Goal: Check status: Check status

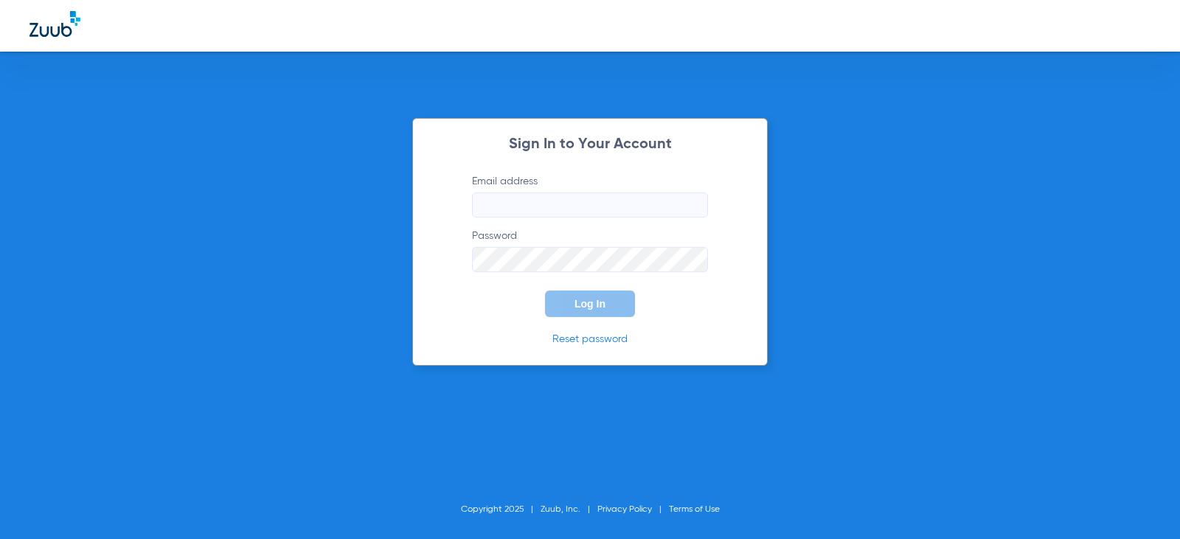
click at [601, 202] on input "Email address" at bounding box center [590, 204] width 236 height 25
type input "[EMAIL_ADDRESS][DOMAIN_NAME]"
click at [545, 291] on button "Log In" at bounding box center [590, 304] width 90 height 27
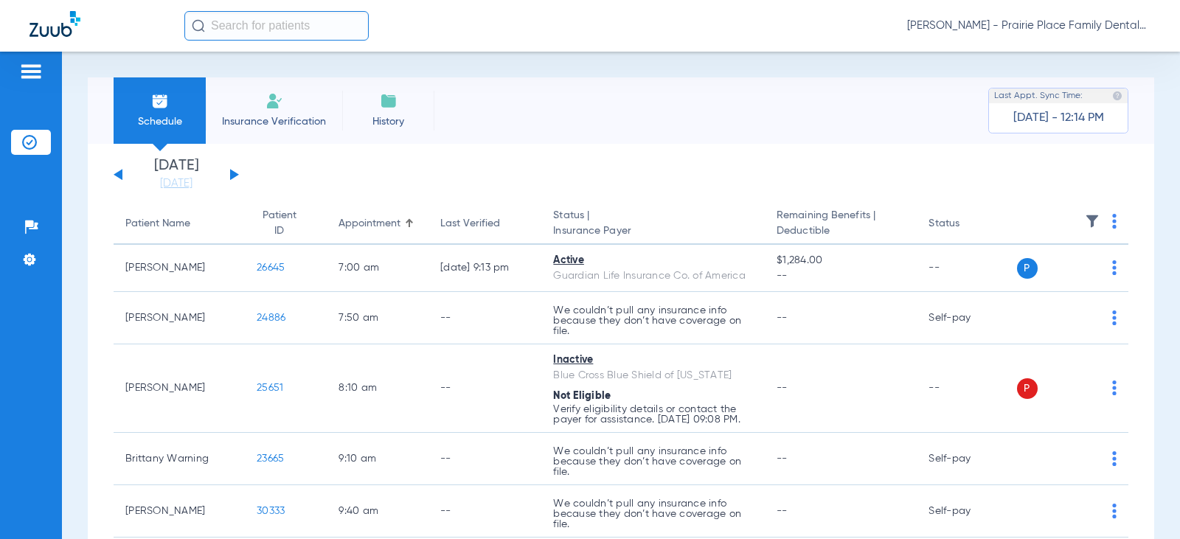
click at [235, 173] on button at bounding box center [234, 174] width 9 height 11
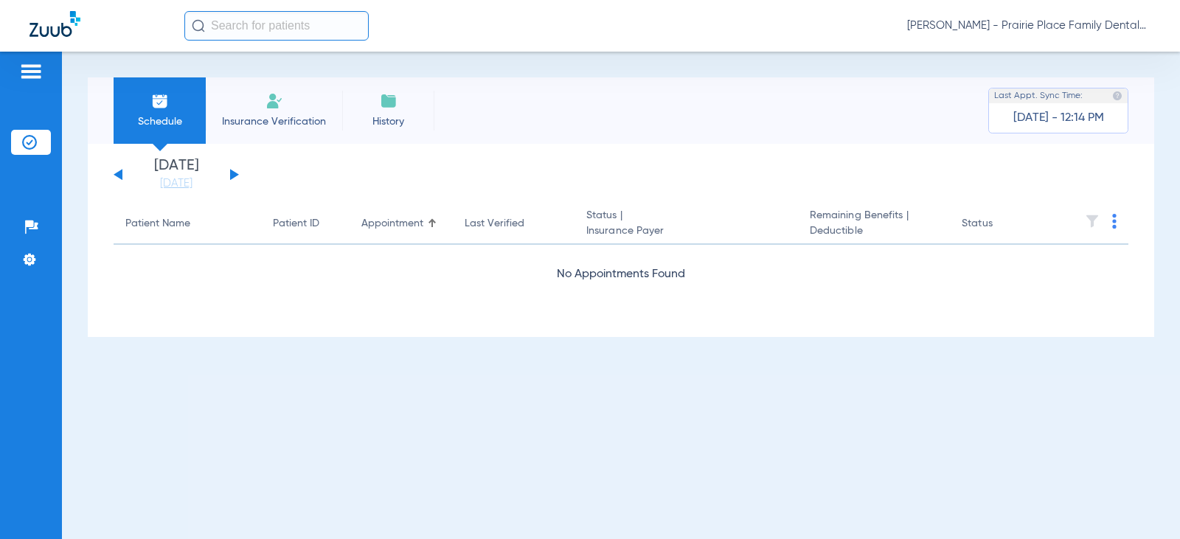
click at [235, 173] on button at bounding box center [234, 174] width 9 height 11
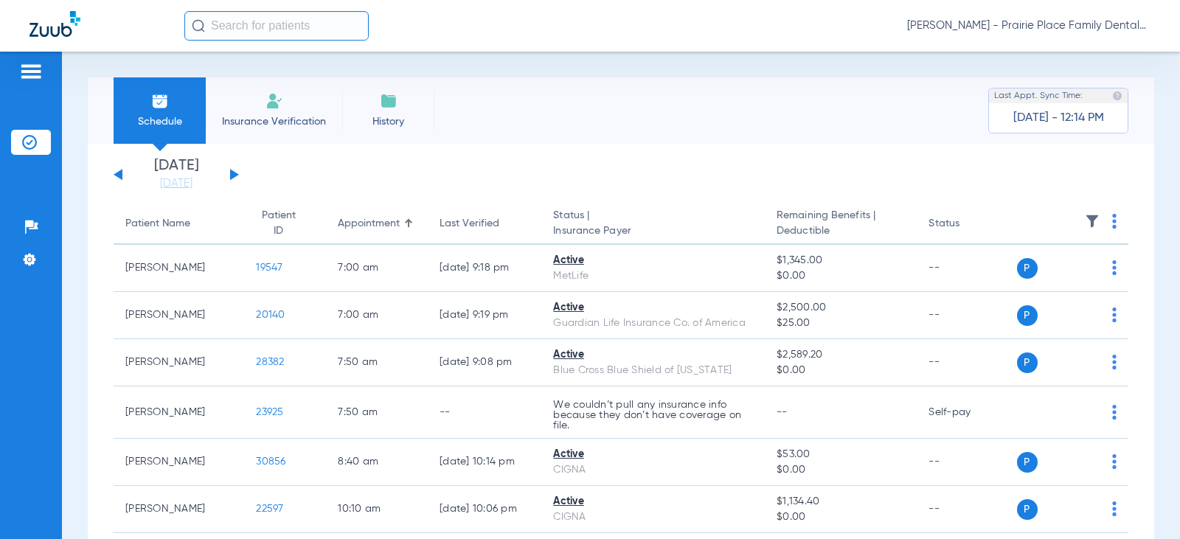
click at [235, 173] on button at bounding box center [234, 174] width 9 height 11
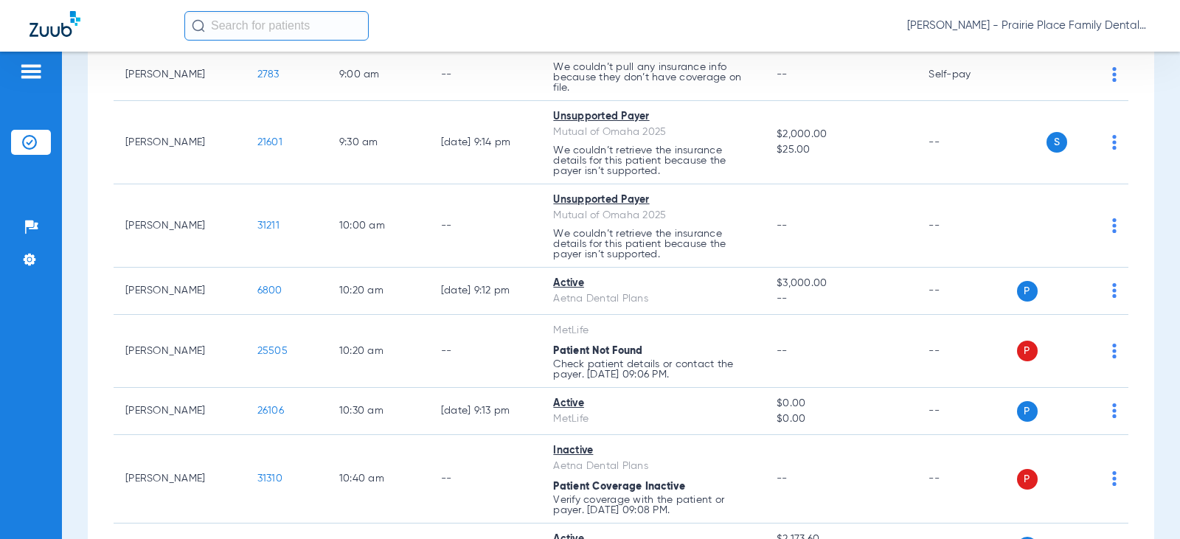
scroll to position [516, 0]
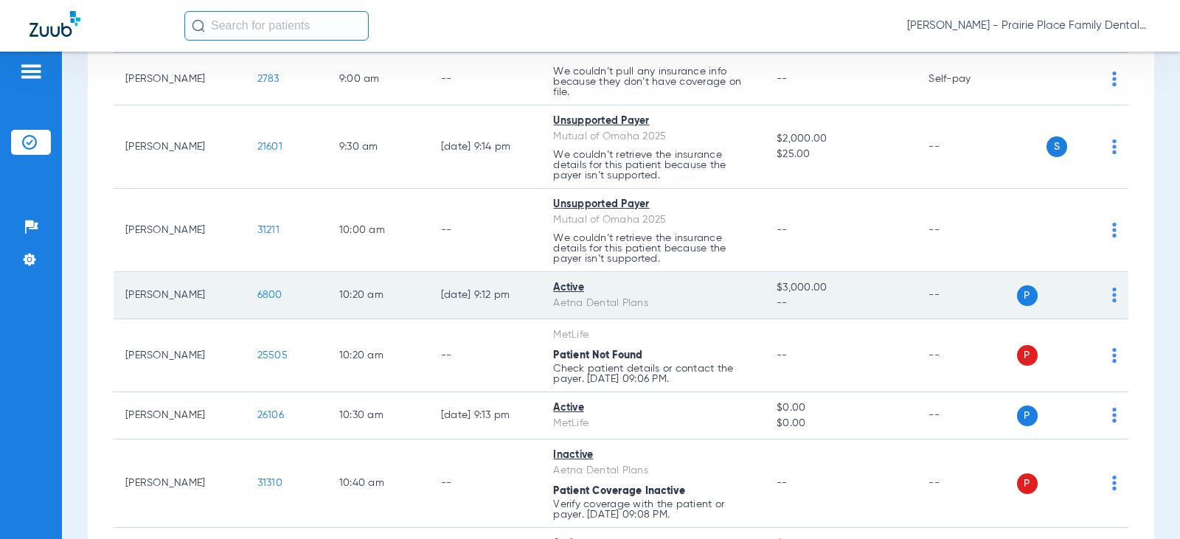
click at [257, 293] on span "6800" at bounding box center [269, 295] width 25 height 10
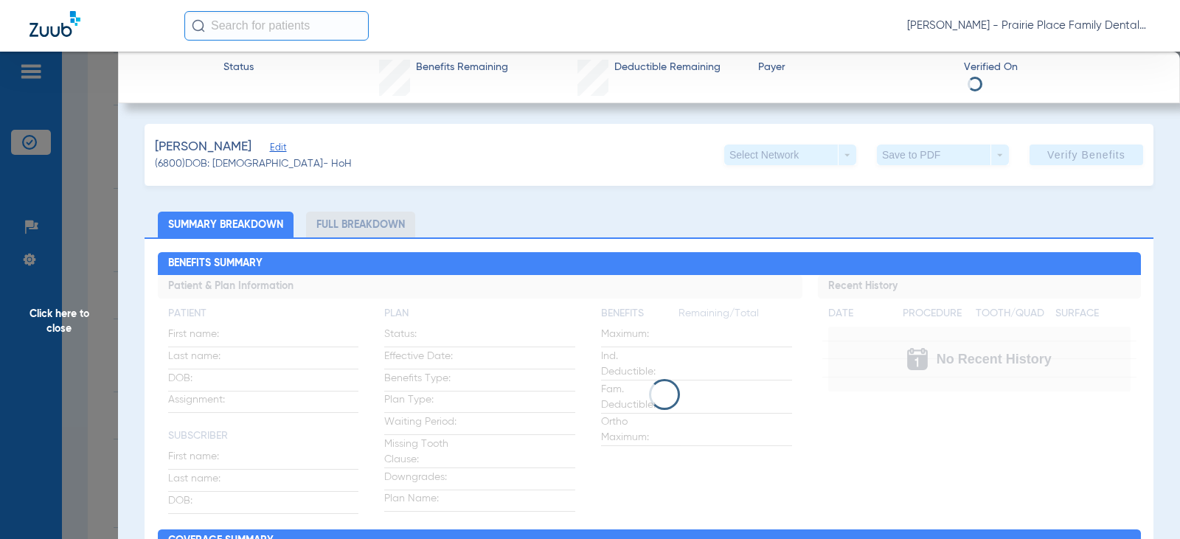
click at [390, 227] on li "Full Breakdown" at bounding box center [360, 225] width 109 height 26
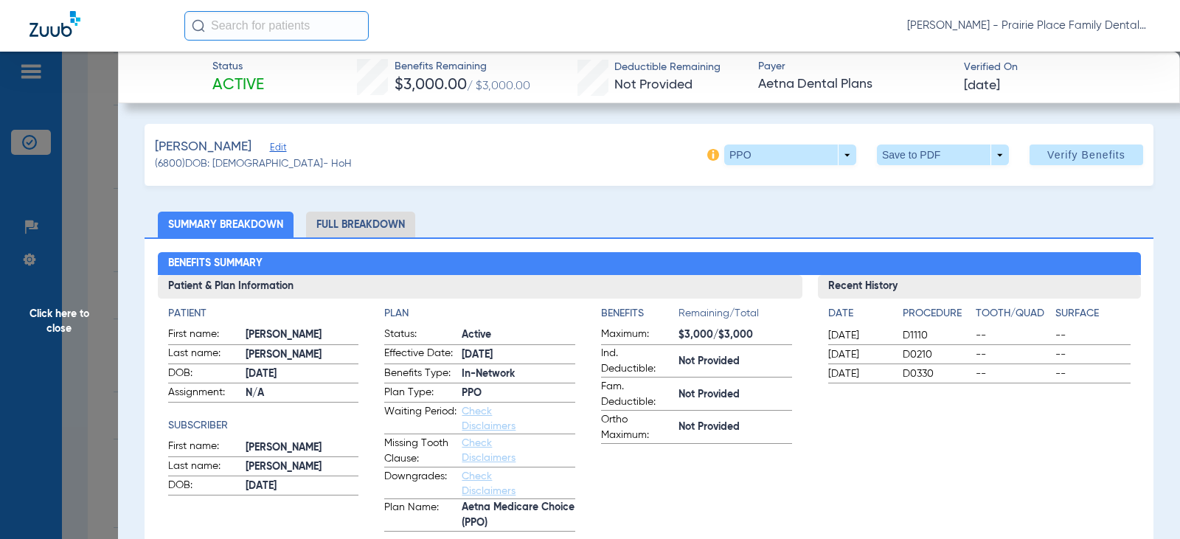
click at [395, 223] on li "Full Breakdown" at bounding box center [360, 225] width 109 height 26
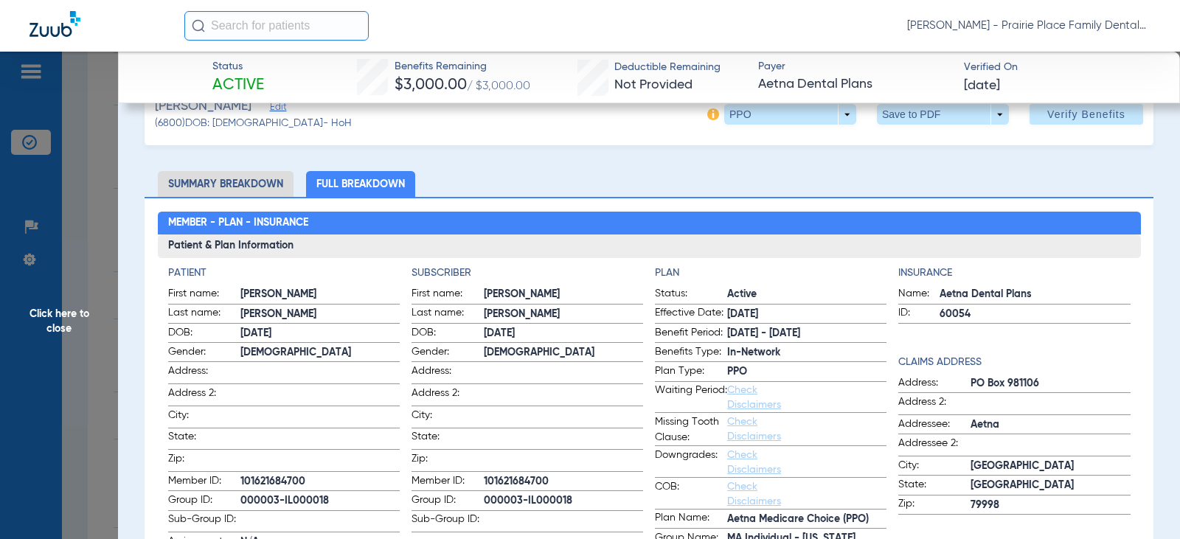
scroll to position [74, 0]
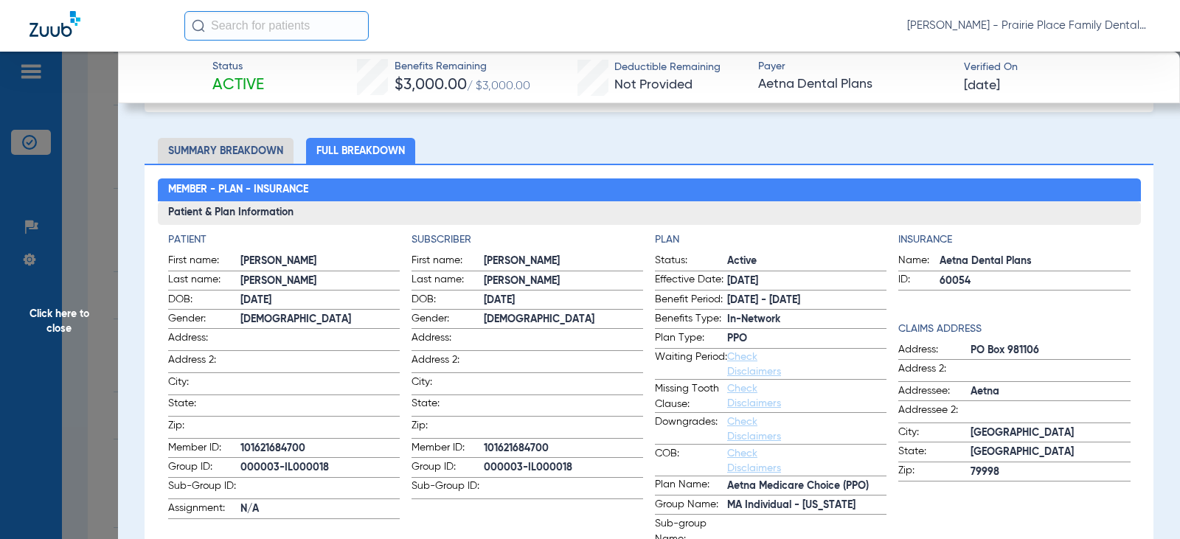
click at [274, 158] on li "Summary Breakdown" at bounding box center [226, 151] width 136 height 26
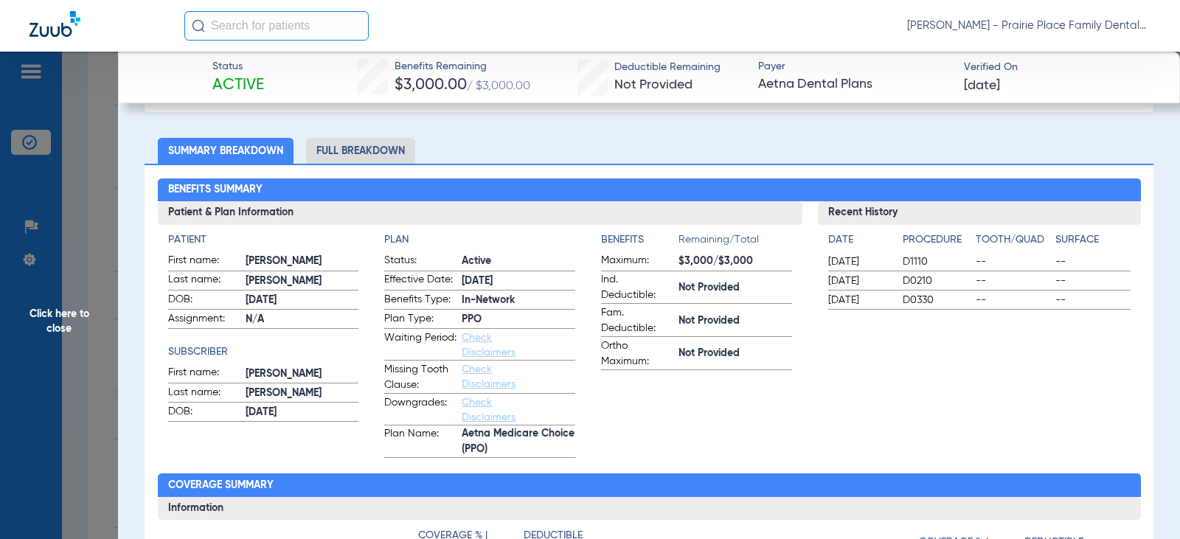
click at [70, 315] on span "Click here to close" at bounding box center [59, 321] width 118 height 539
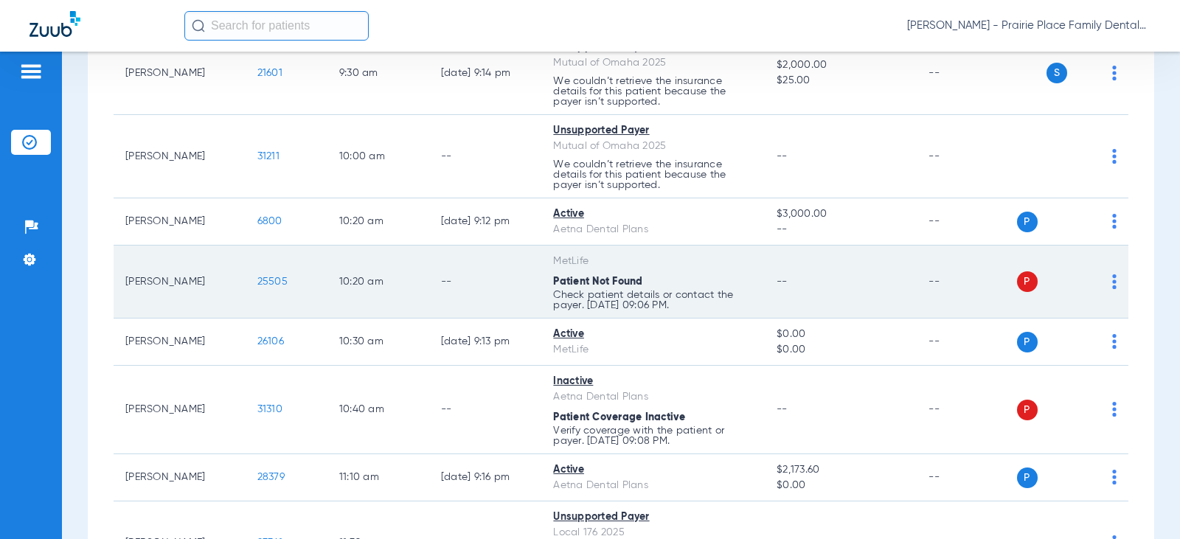
scroll to position [664, 0]
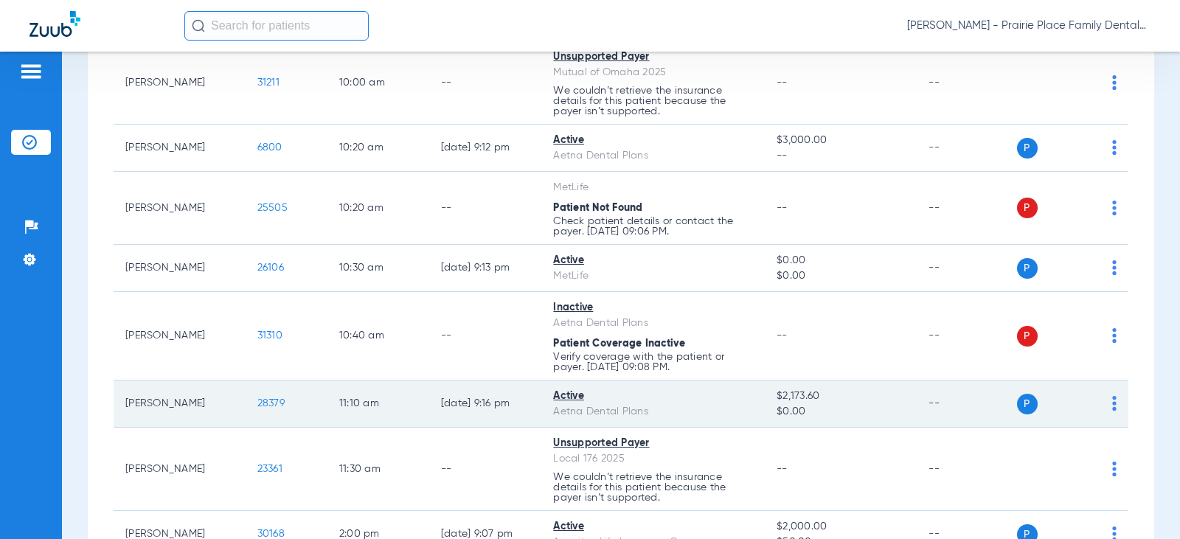
click at [257, 407] on span "28379" at bounding box center [270, 403] width 27 height 10
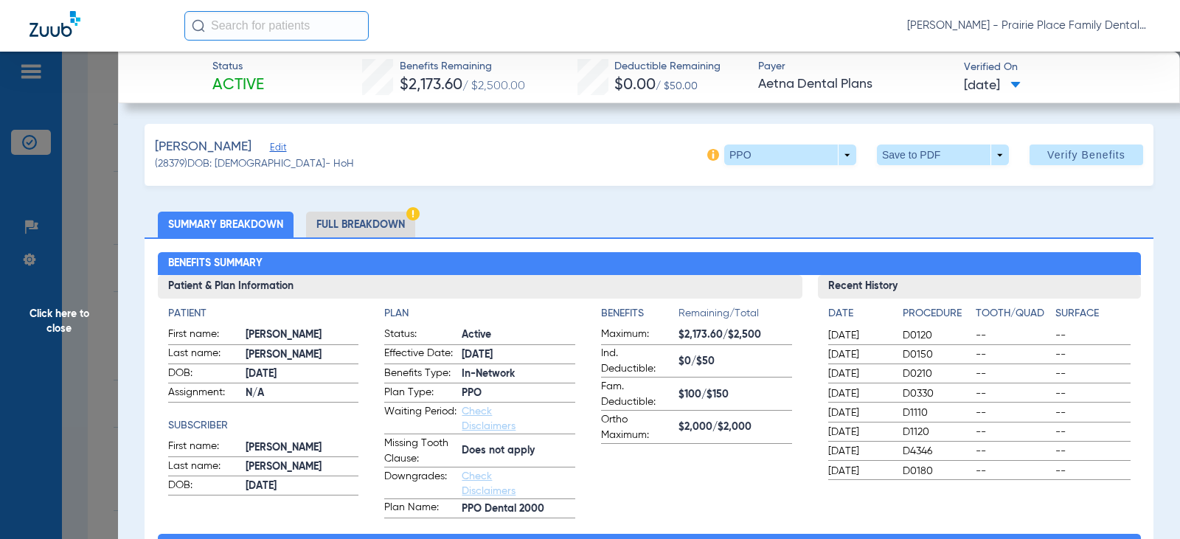
click at [373, 223] on li "Full Breakdown" at bounding box center [360, 225] width 109 height 26
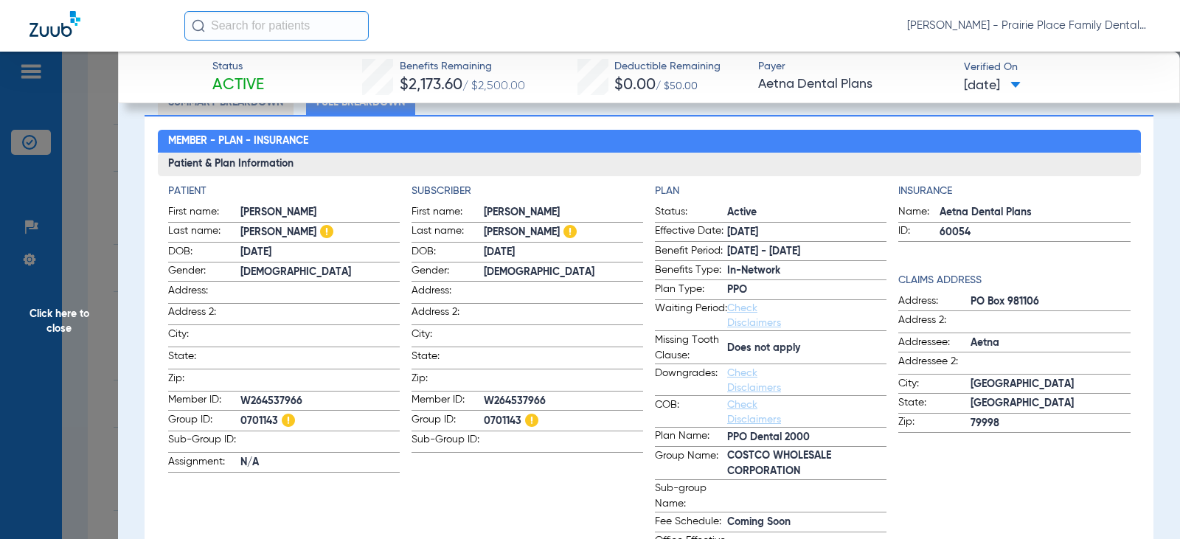
scroll to position [0, 0]
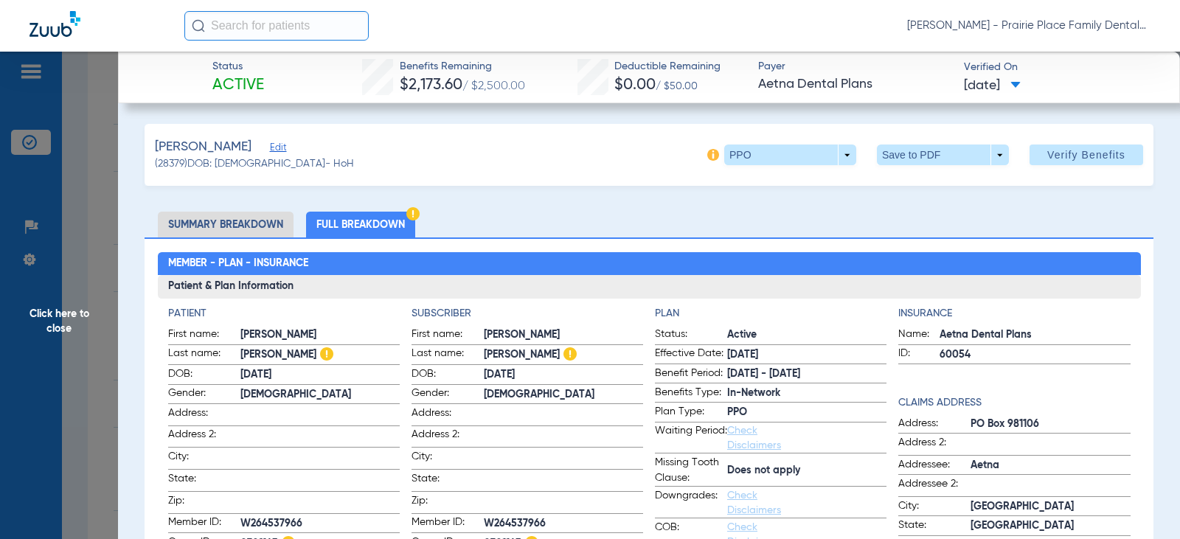
click at [65, 330] on span "Click here to close" at bounding box center [59, 321] width 118 height 539
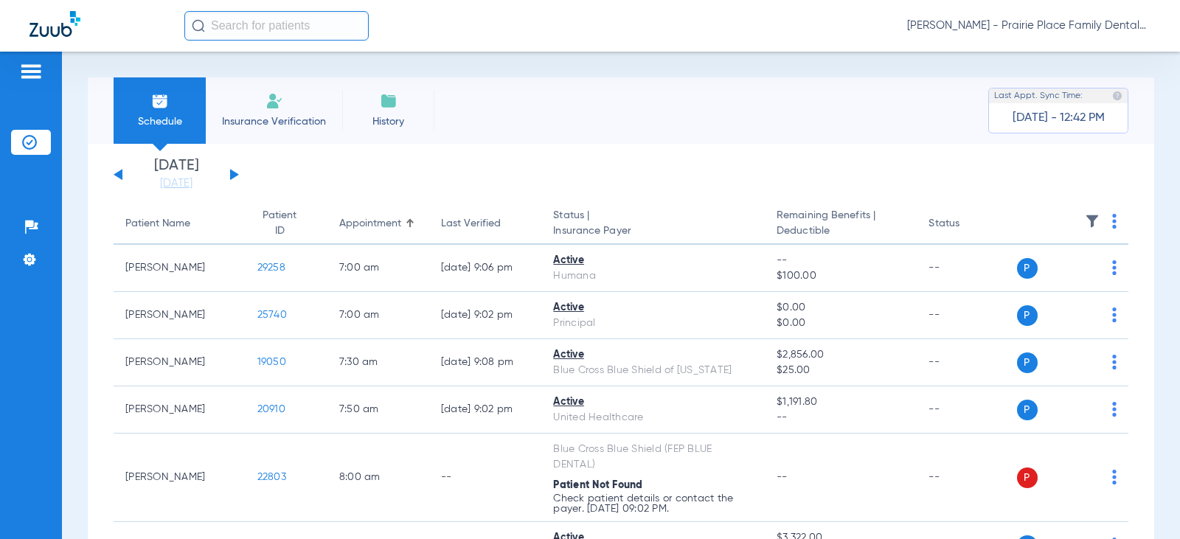
click at [232, 178] on button at bounding box center [234, 174] width 9 height 11
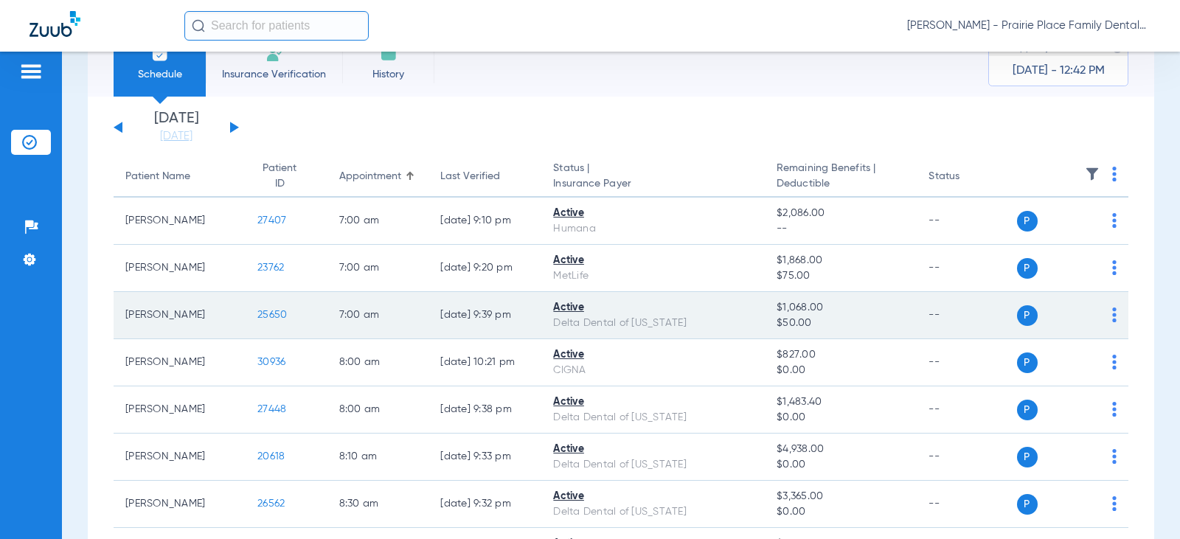
scroll to position [74, 0]
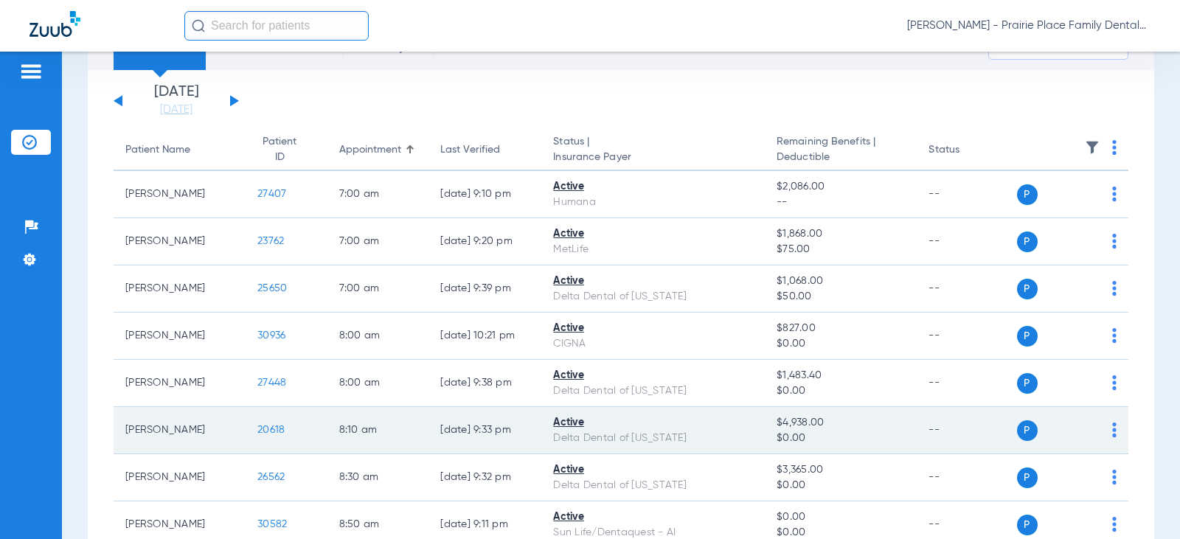
click at [257, 431] on span "20618" at bounding box center [270, 430] width 27 height 10
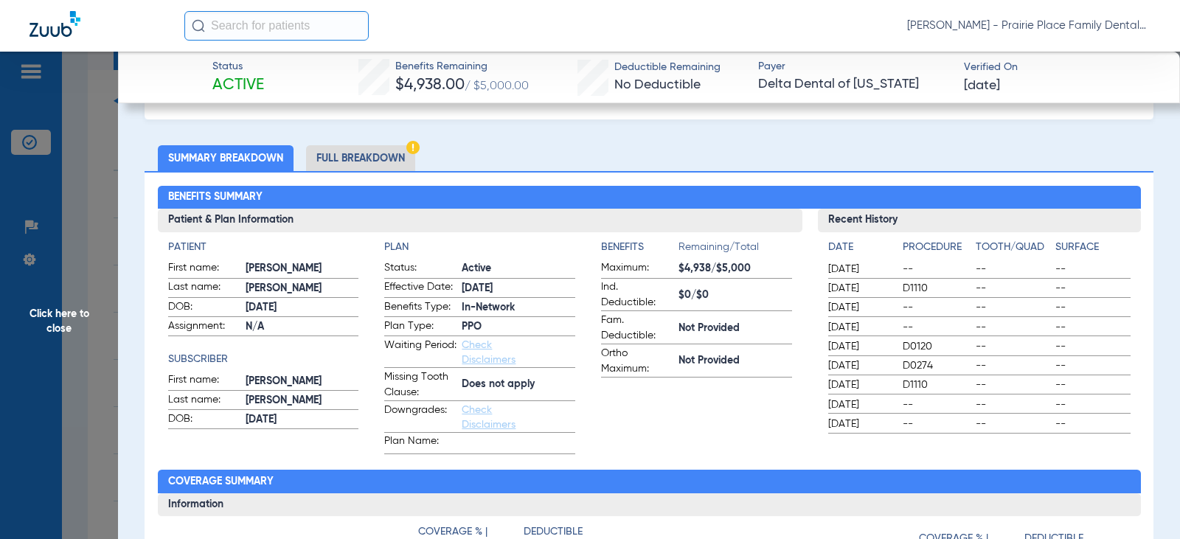
scroll to position [0, 0]
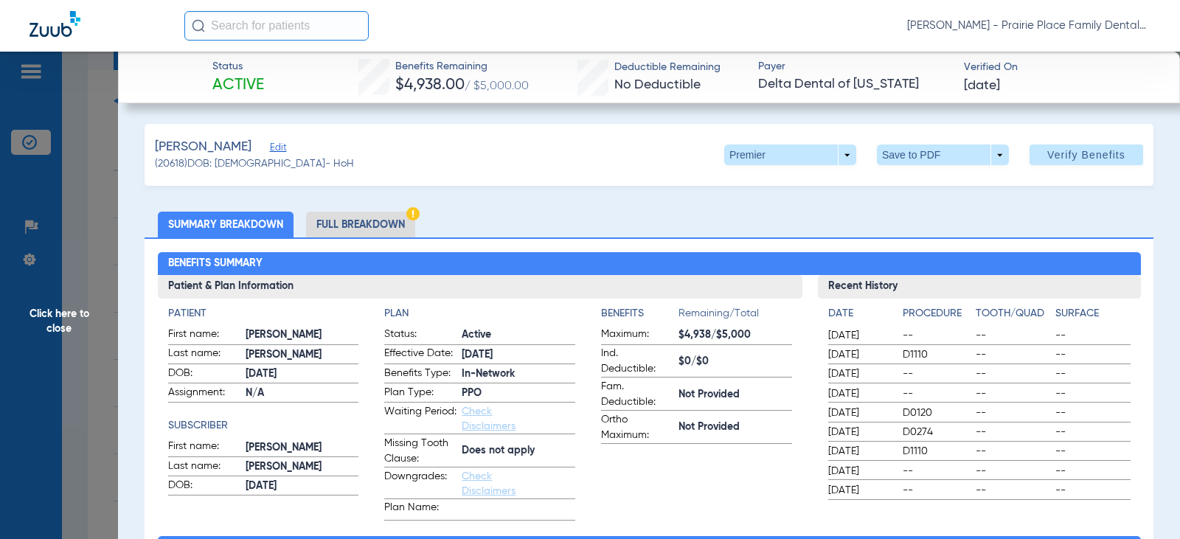
click at [366, 222] on li "Full Breakdown" at bounding box center [360, 225] width 109 height 26
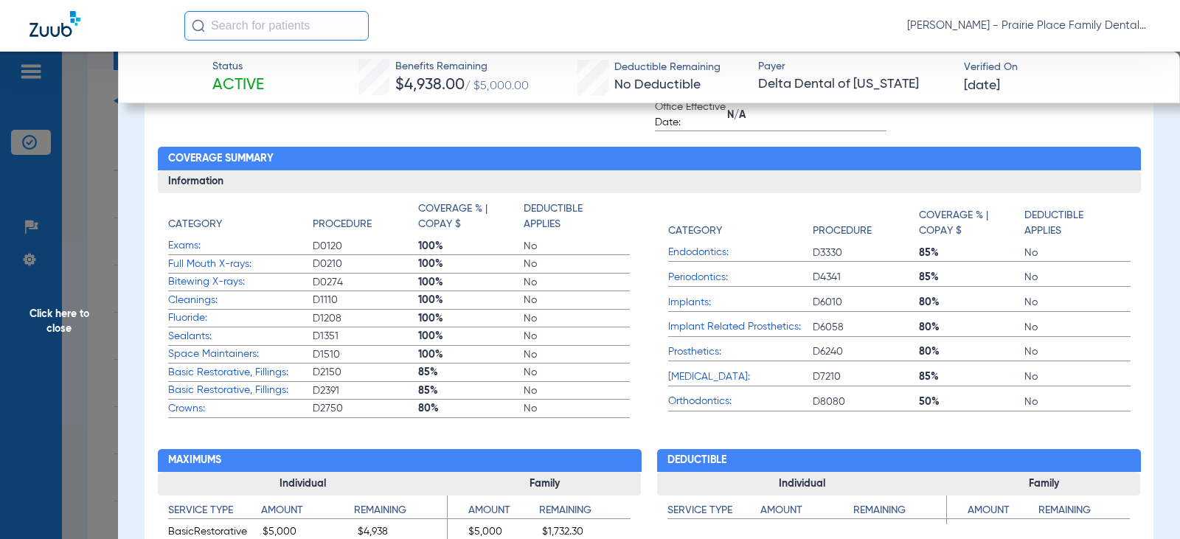
scroll to position [590, 0]
